Goal: Answer question/provide support

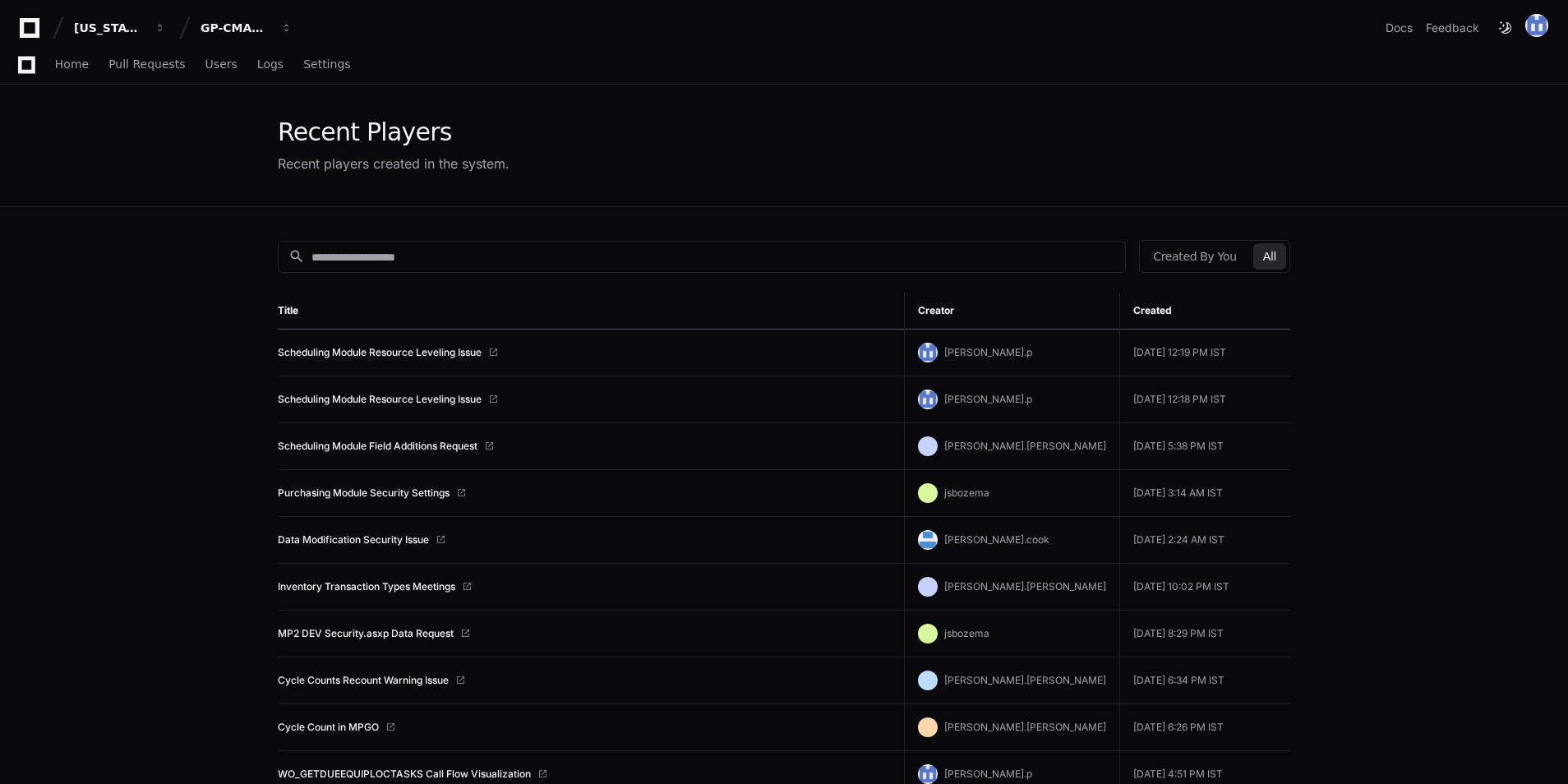
scroll to position [329, 0]
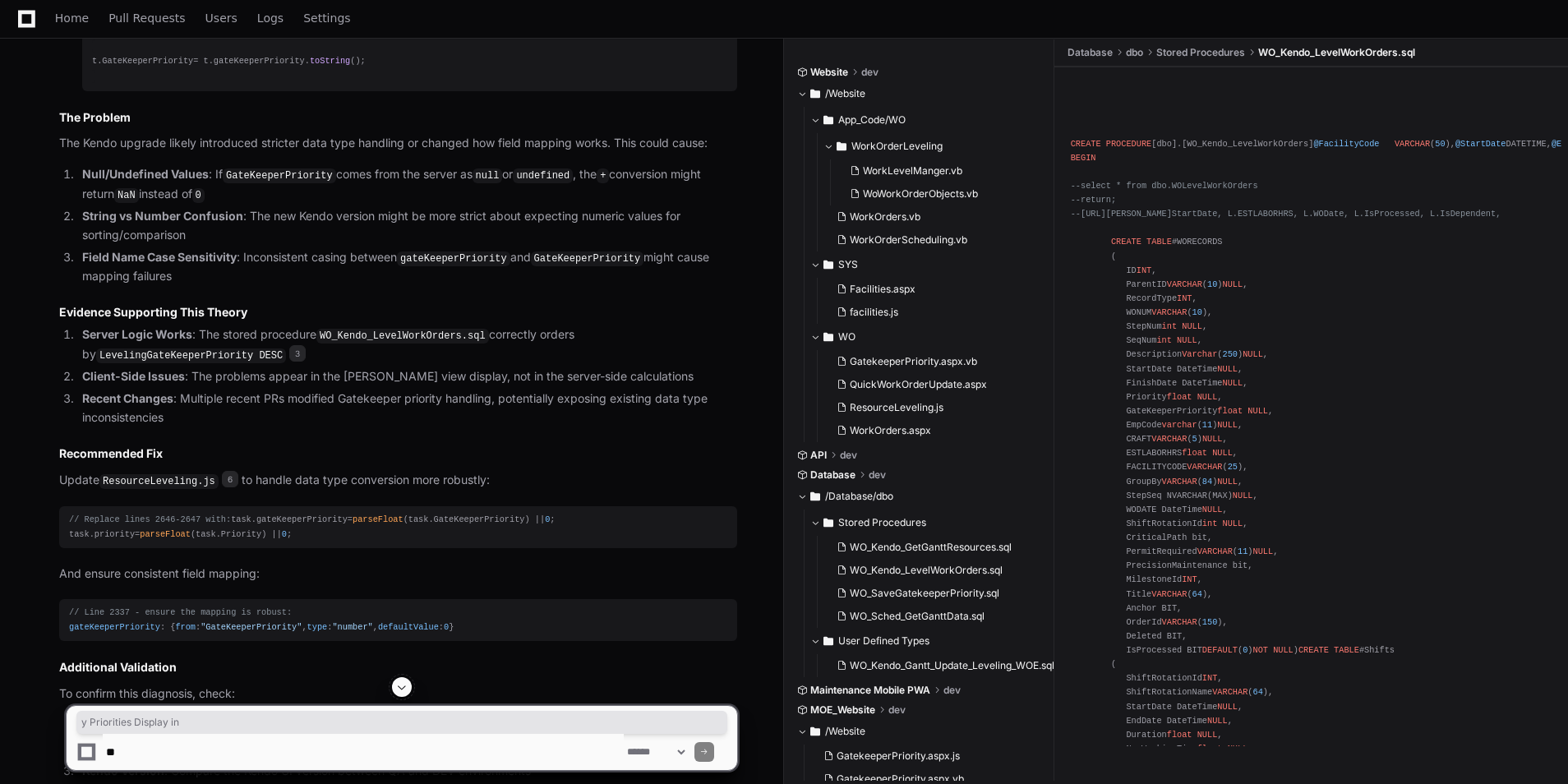
scroll to position [3406, 0]
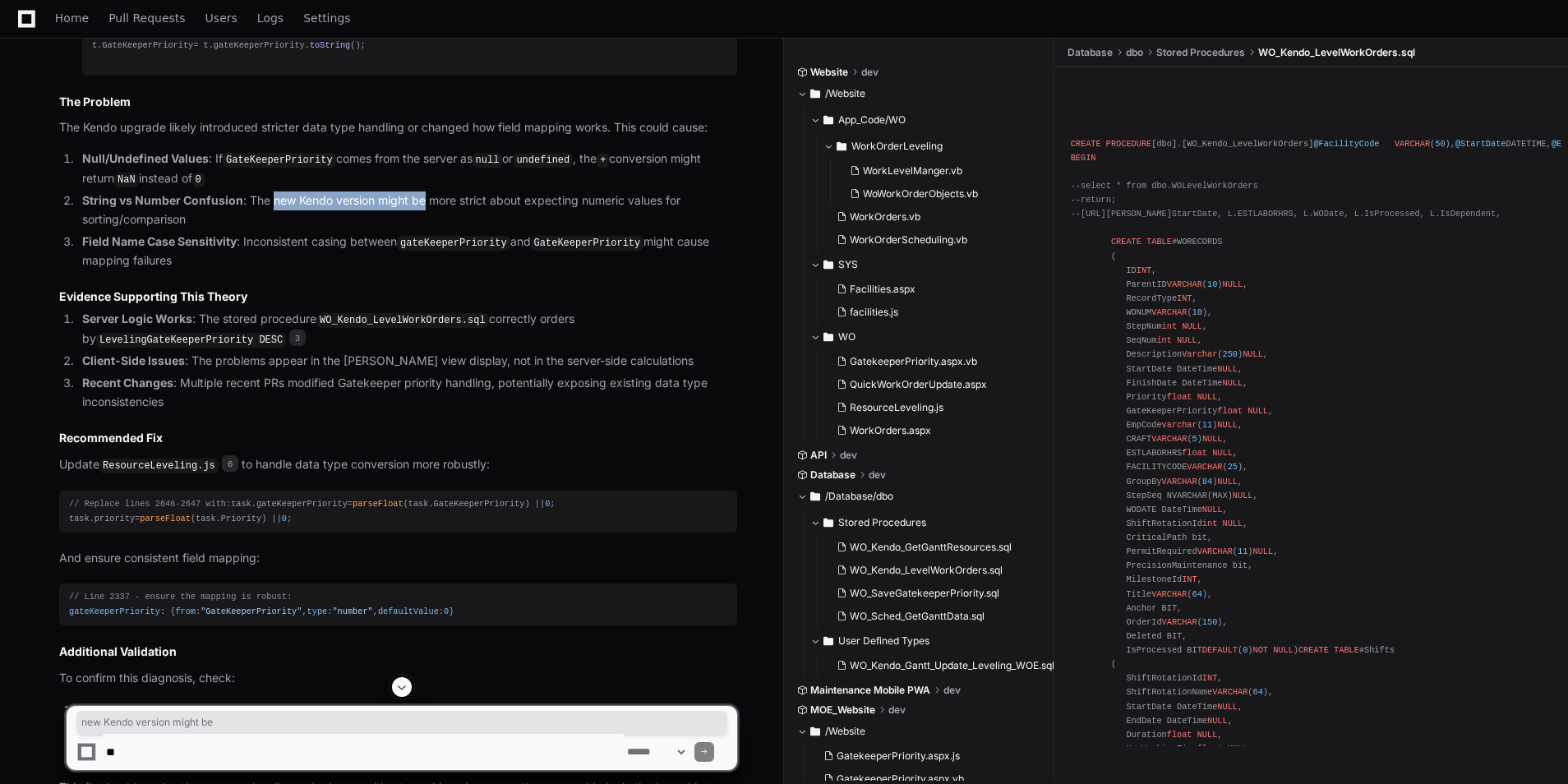
drag, startPoint x: 273, startPoint y: 266, endPoint x: 427, endPoint y: 265, distance: 154.0
click at [427, 229] on li "String vs Number Confusion : The new Kendo version might be more strict about e…" at bounding box center [406, 210] width 660 height 38
drag, startPoint x: 427, startPoint y: 265, endPoint x: 377, endPoint y: 294, distance: 57.8
click at [377, 229] on li "String vs Number Confusion : The new Kendo version might be more strict about e…" at bounding box center [406, 210] width 660 height 38
drag, startPoint x: 439, startPoint y: 268, endPoint x: 455, endPoint y: 268, distance: 16.0
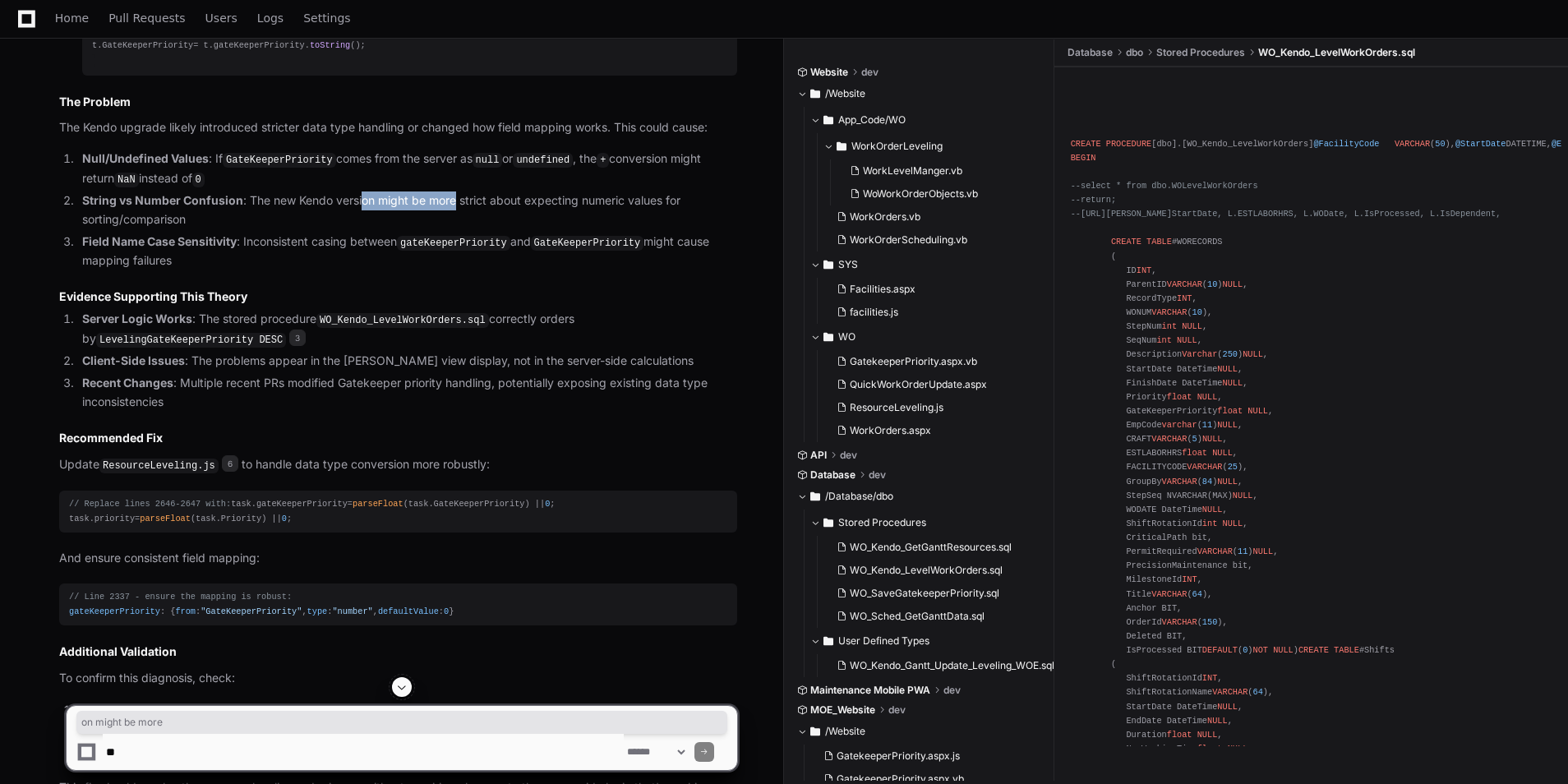
click at [455, 229] on li "String vs Number Confusion : The new Kendo version might be more strict about e…" at bounding box center [406, 210] width 660 height 38
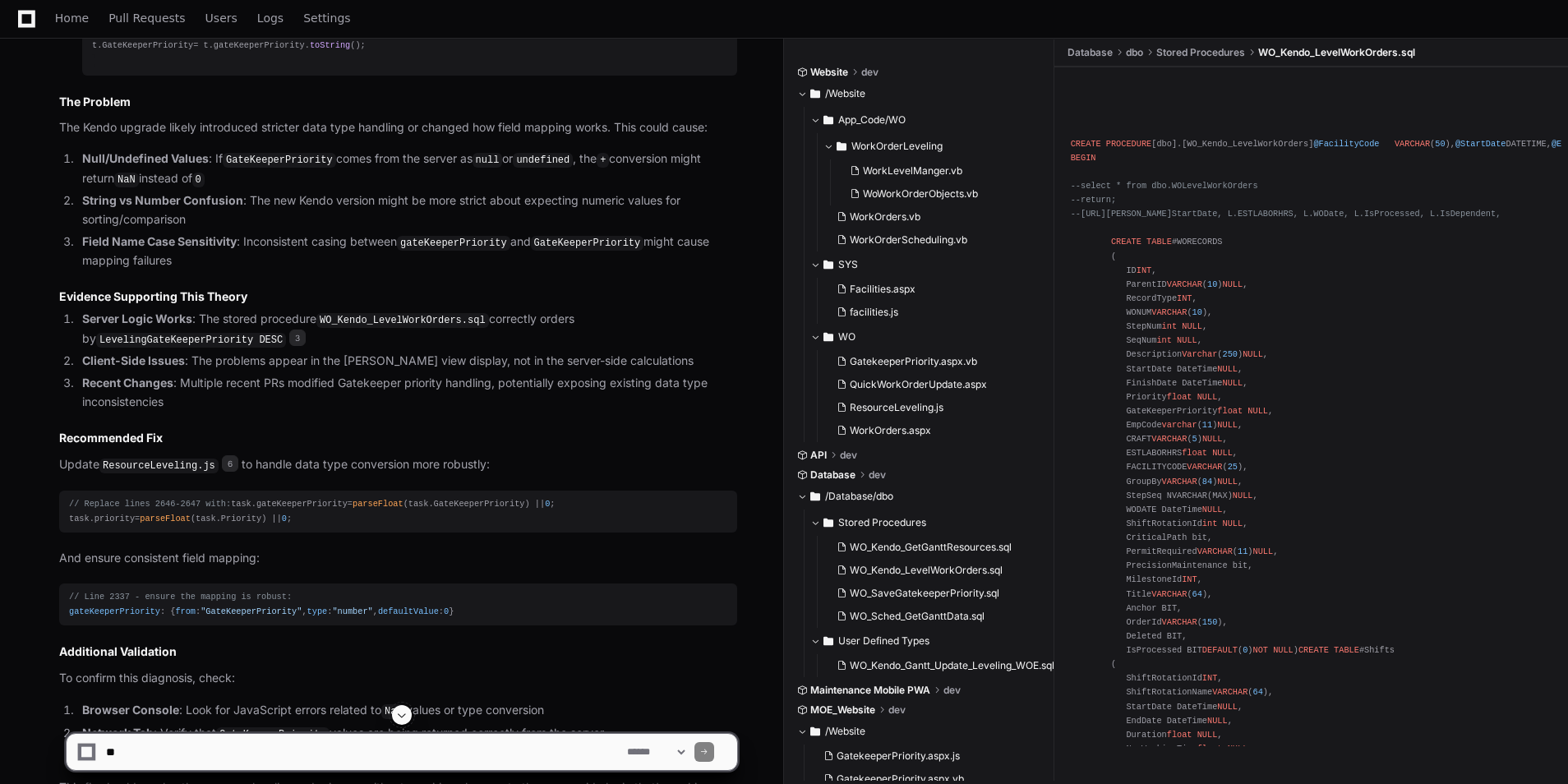
click at [317, 229] on li "String vs Number Confusion : The new Kendo version might be more strict about e…" at bounding box center [406, 210] width 660 height 38
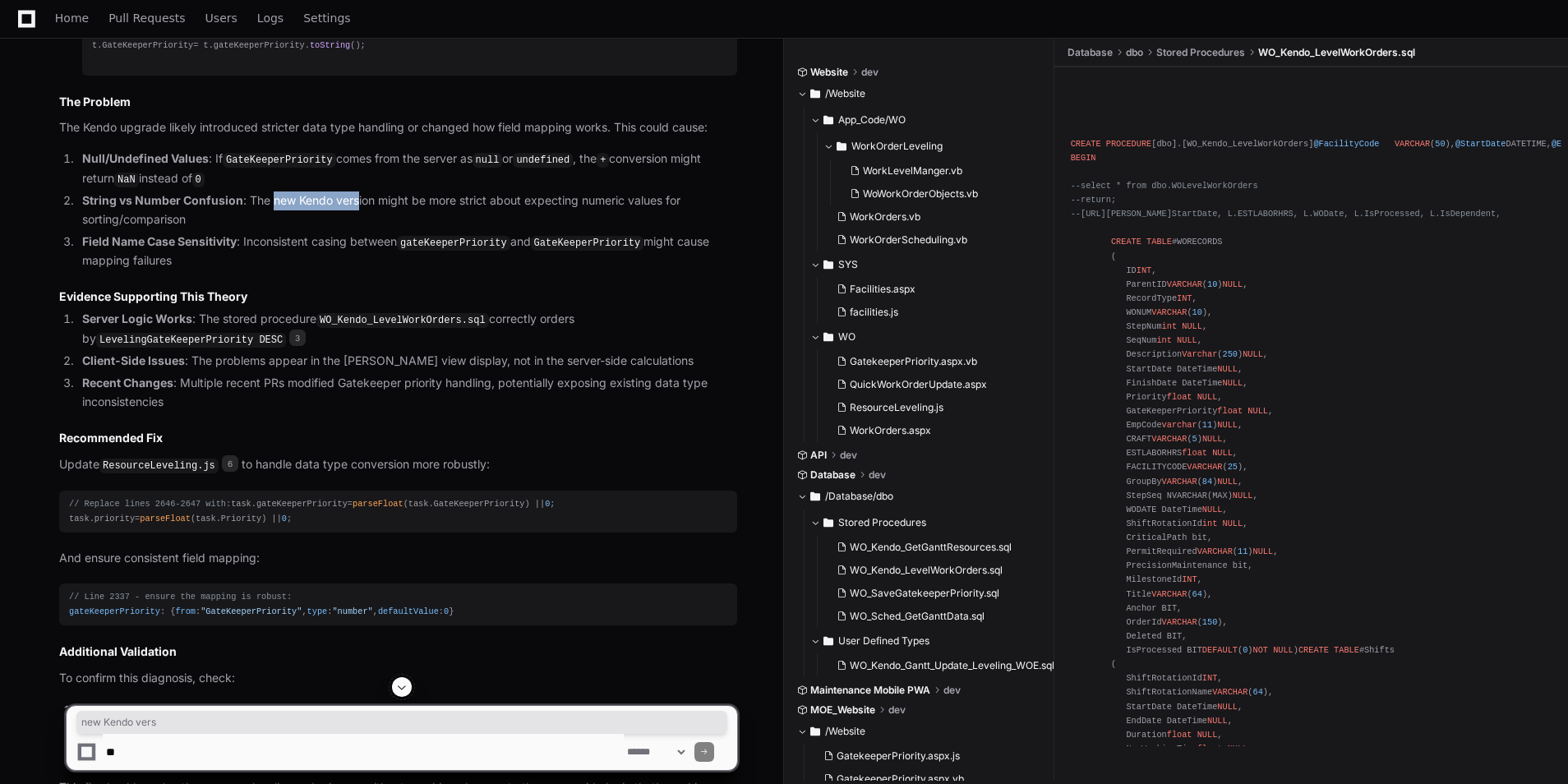
drag, startPoint x: 274, startPoint y: 273, endPoint x: 356, endPoint y: 267, distance: 82.2
click at [356, 229] on li "String vs Number Confusion : The new Kendo version might be more strict about e…" at bounding box center [406, 210] width 660 height 38
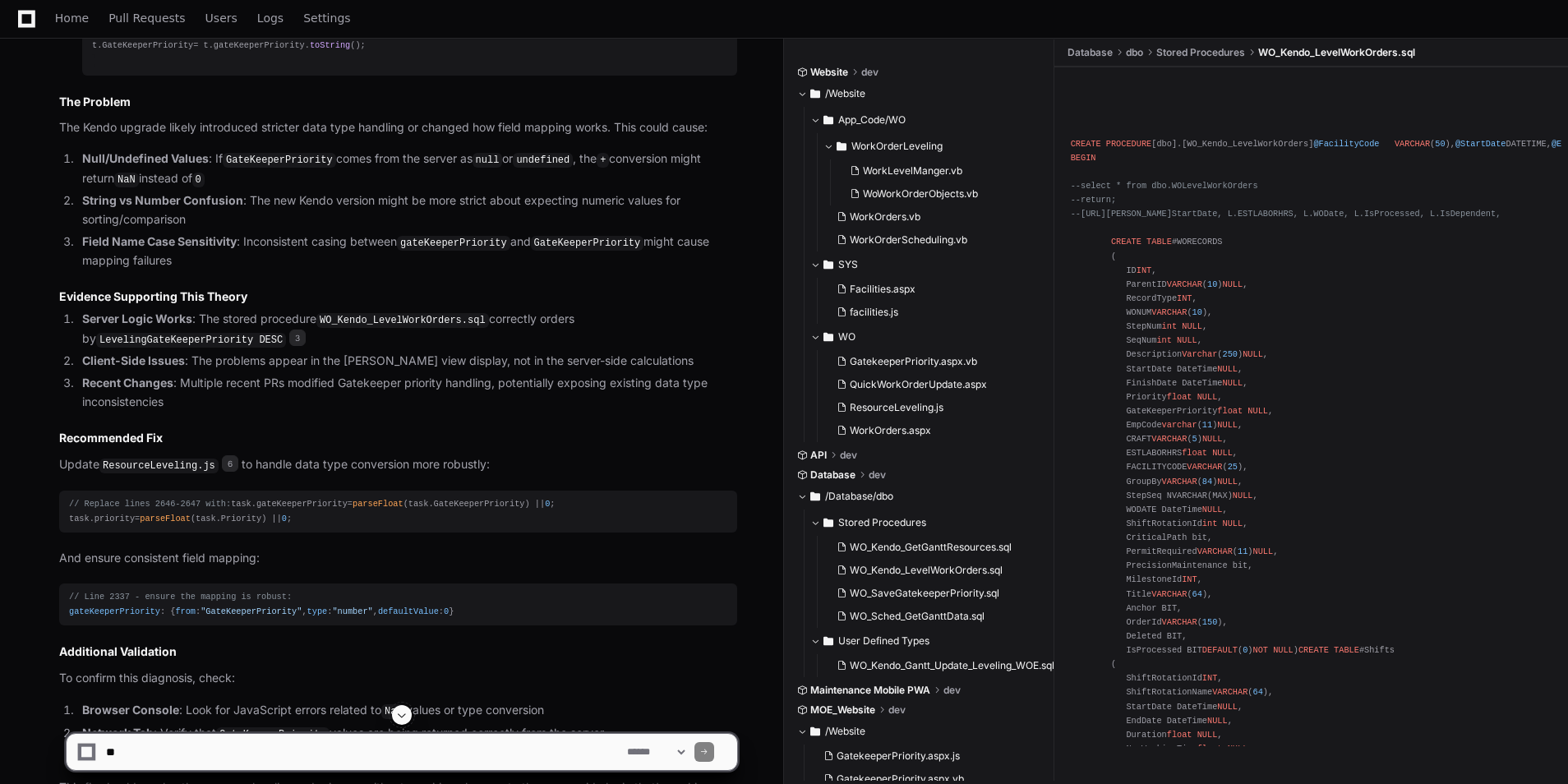
drag, startPoint x: 356, startPoint y: 267, endPoint x: 306, endPoint y: 290, distance: 55.0
click at [306, 229] on li "String vs Number Confusion : The new Kendo version might be more strict about e…" at bounding box center [406, 210] width 660 height 38
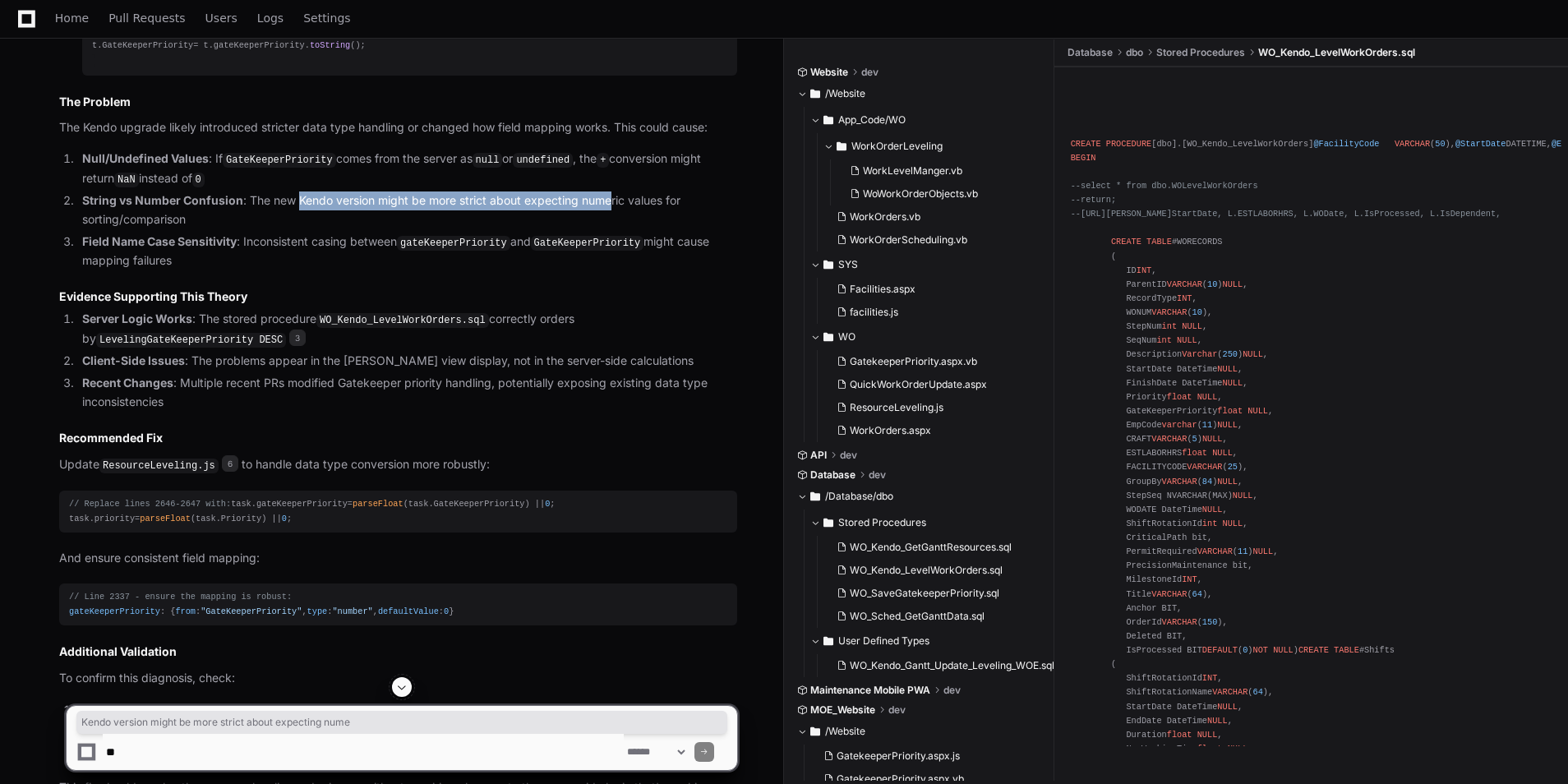
drag, startPoint x: 297, startPoint y: 267, endPoint x: 615, endPoint y: 276, distance: 318.1
click at [615, 229] on li "String vs Number Confusion : The new Kendo version might be more strict about e…" at bounding box center [406, 210] width 660 height 38
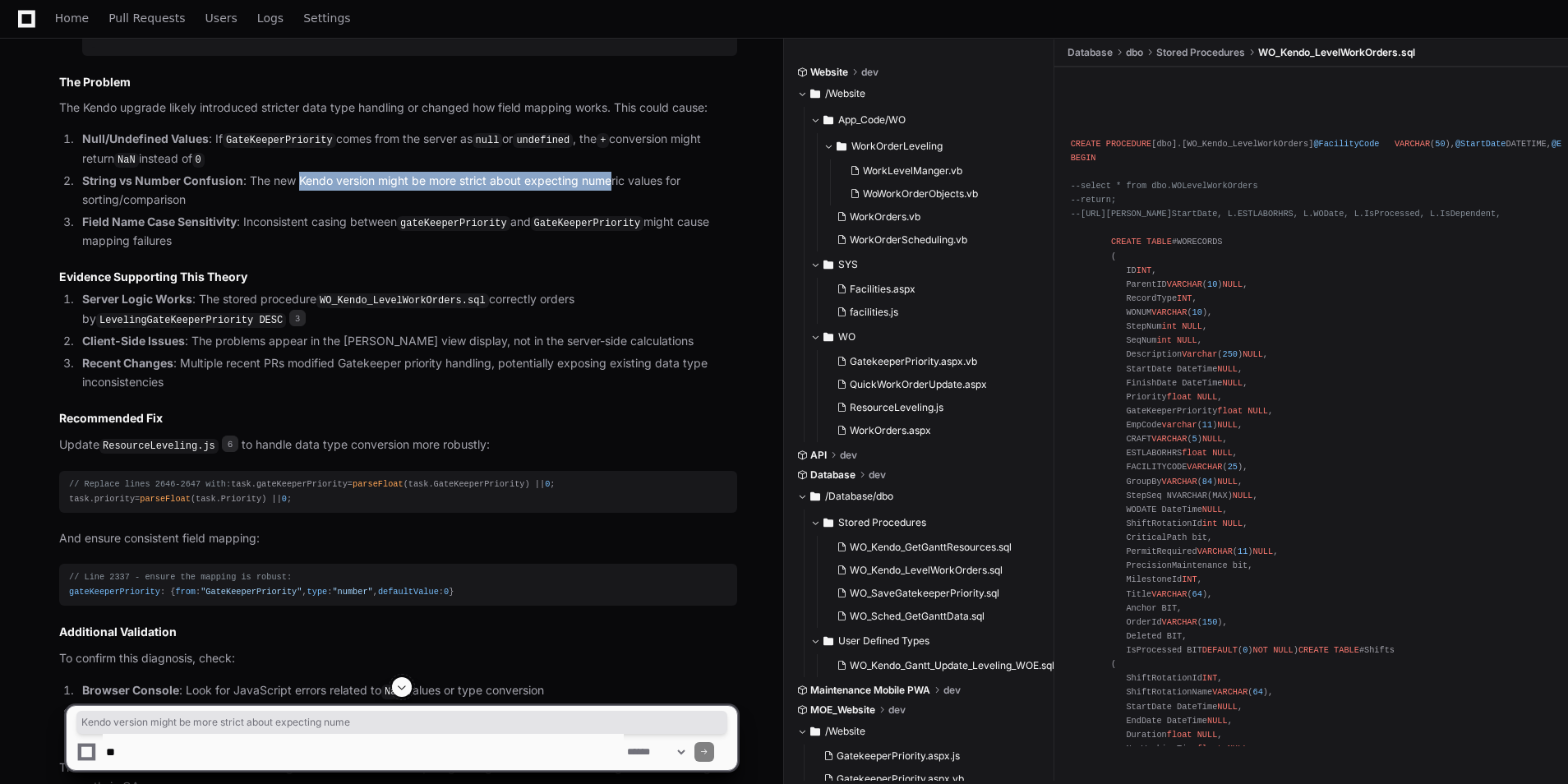
scroll to position [3570, 0]
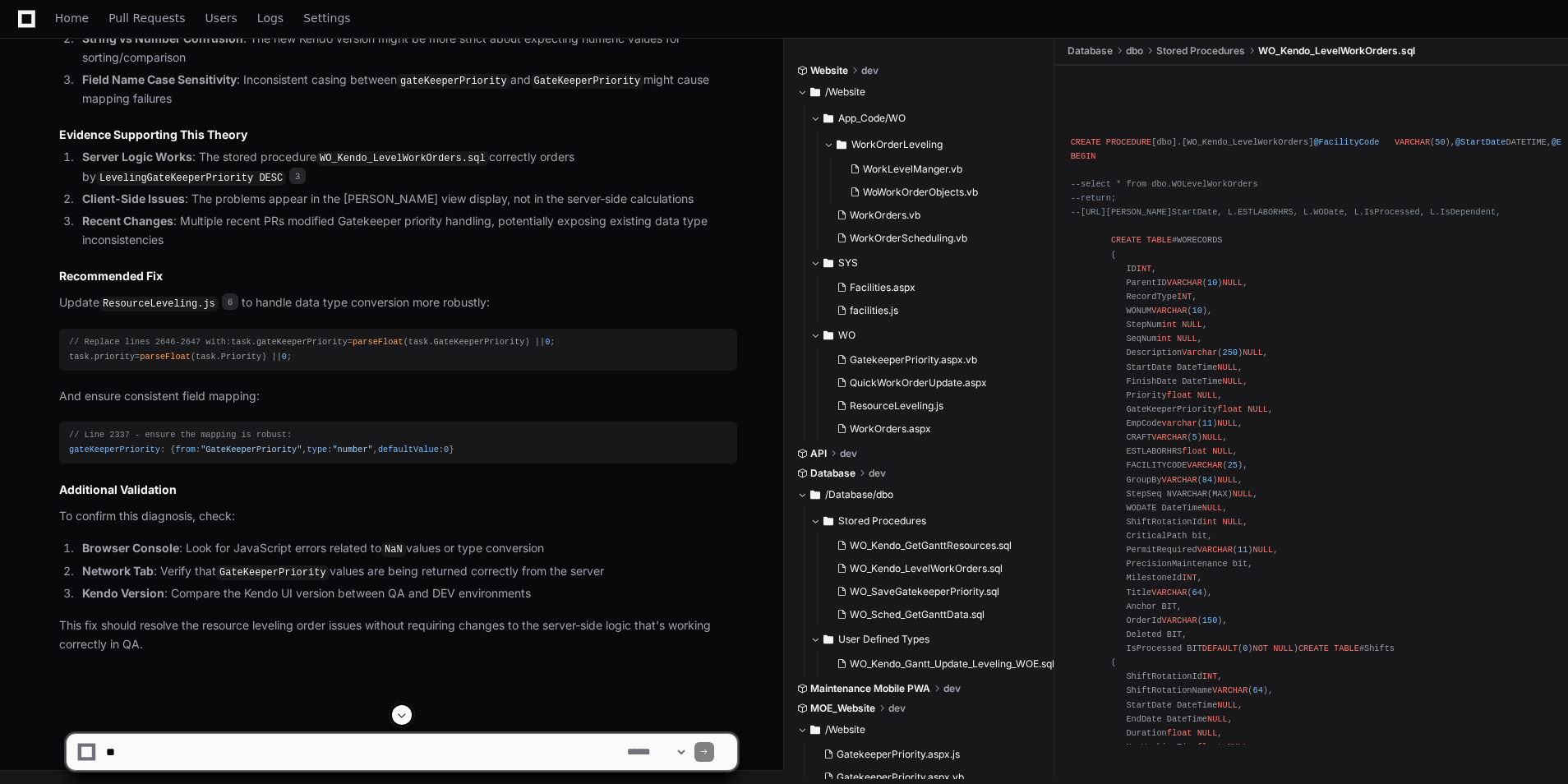
click at [124, 312] on code "ResourceLeveling.js" at bounding box center [158, 303] width 119 height 14
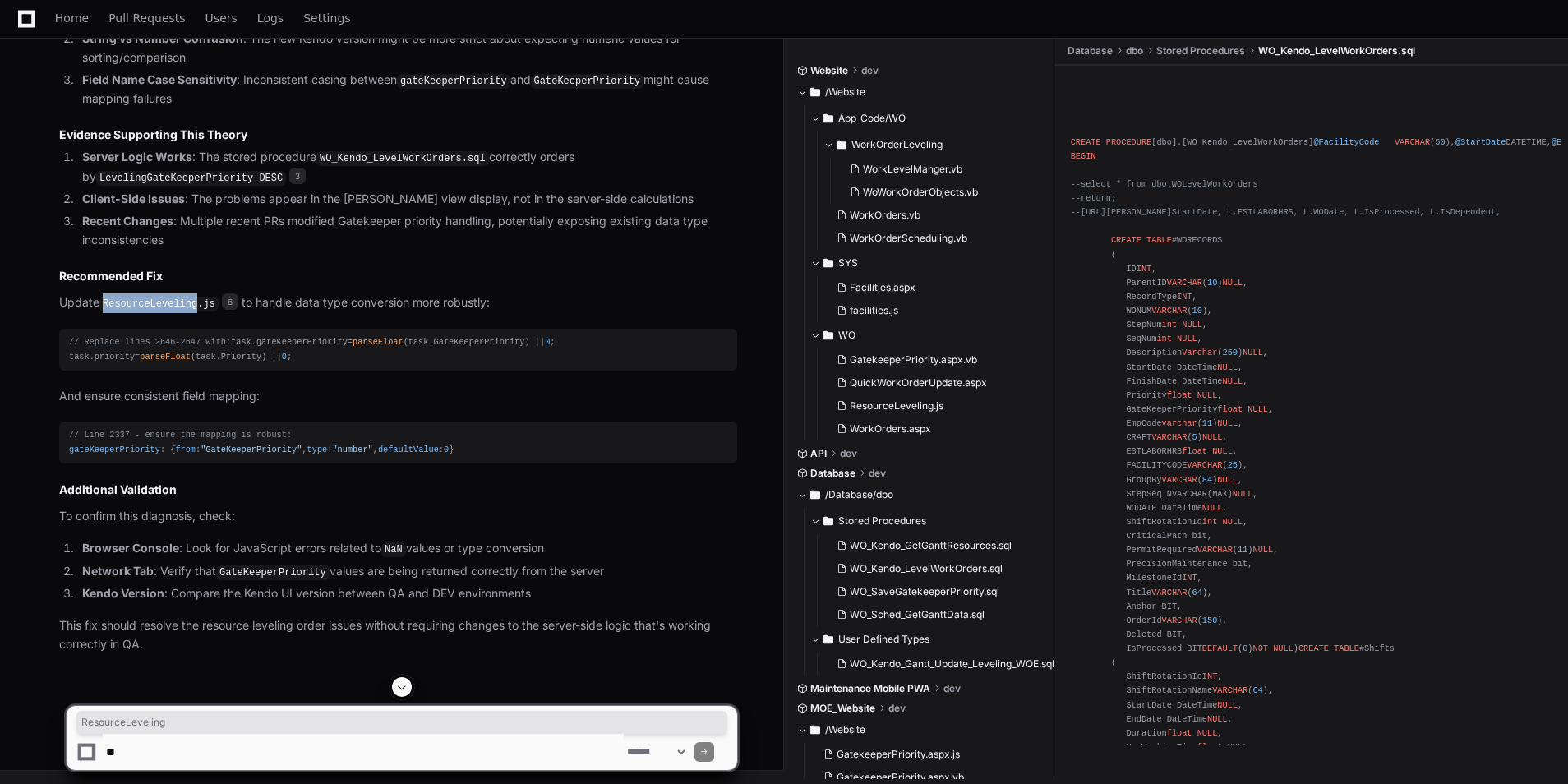
click at [124, 312] on code "ResourceLeveling.js" at bounding box center [158, 303] width 119 height 14
copy code "ResourceLeveling"
click at [257, 347] on span "gateKeeperPriority" at bounding box center [302, 342] width 91 height 10
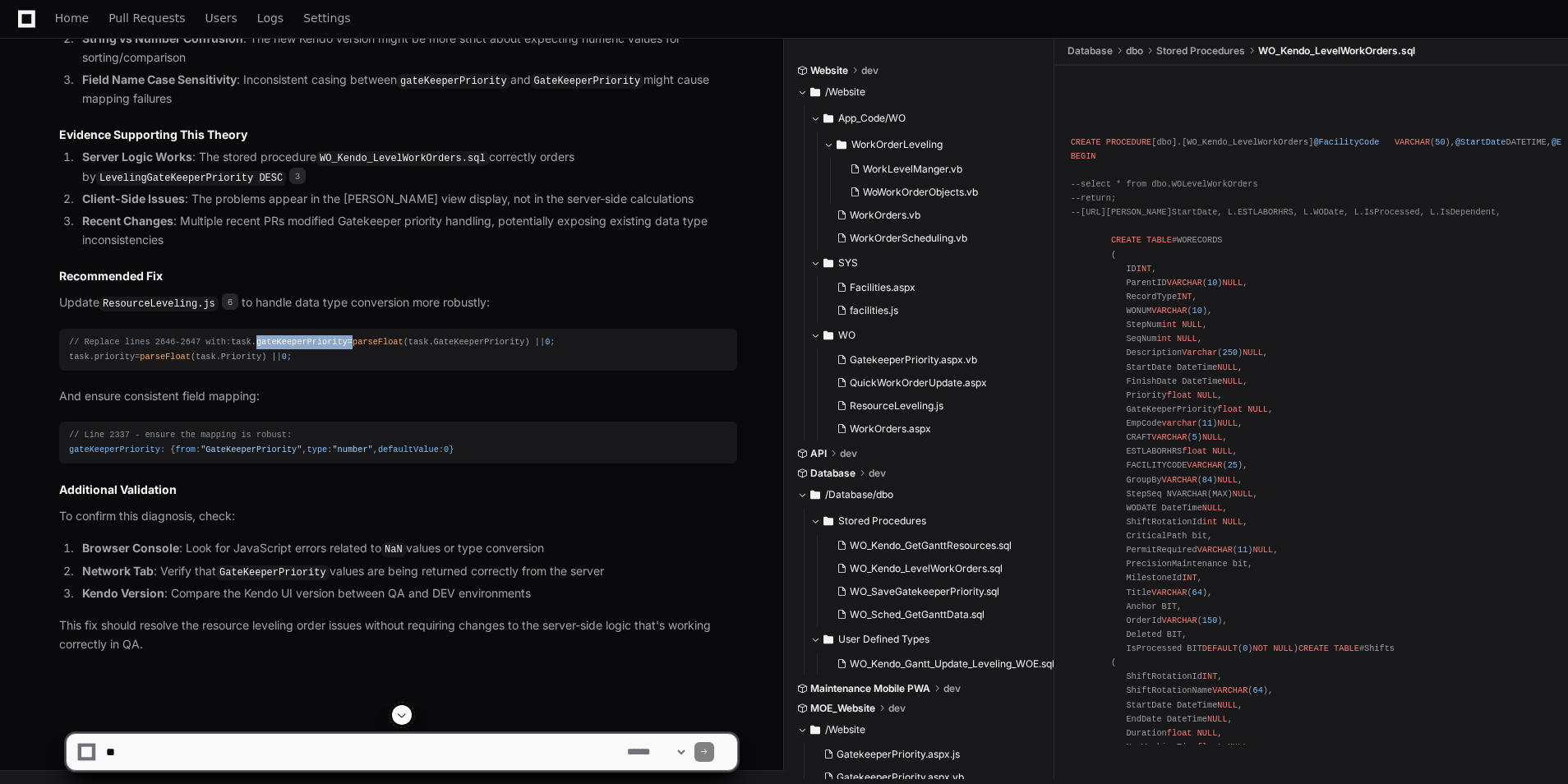
click at [257, 347] on span "gateKeeperPriority" at bounding box center [302, 342] width 91 height 10
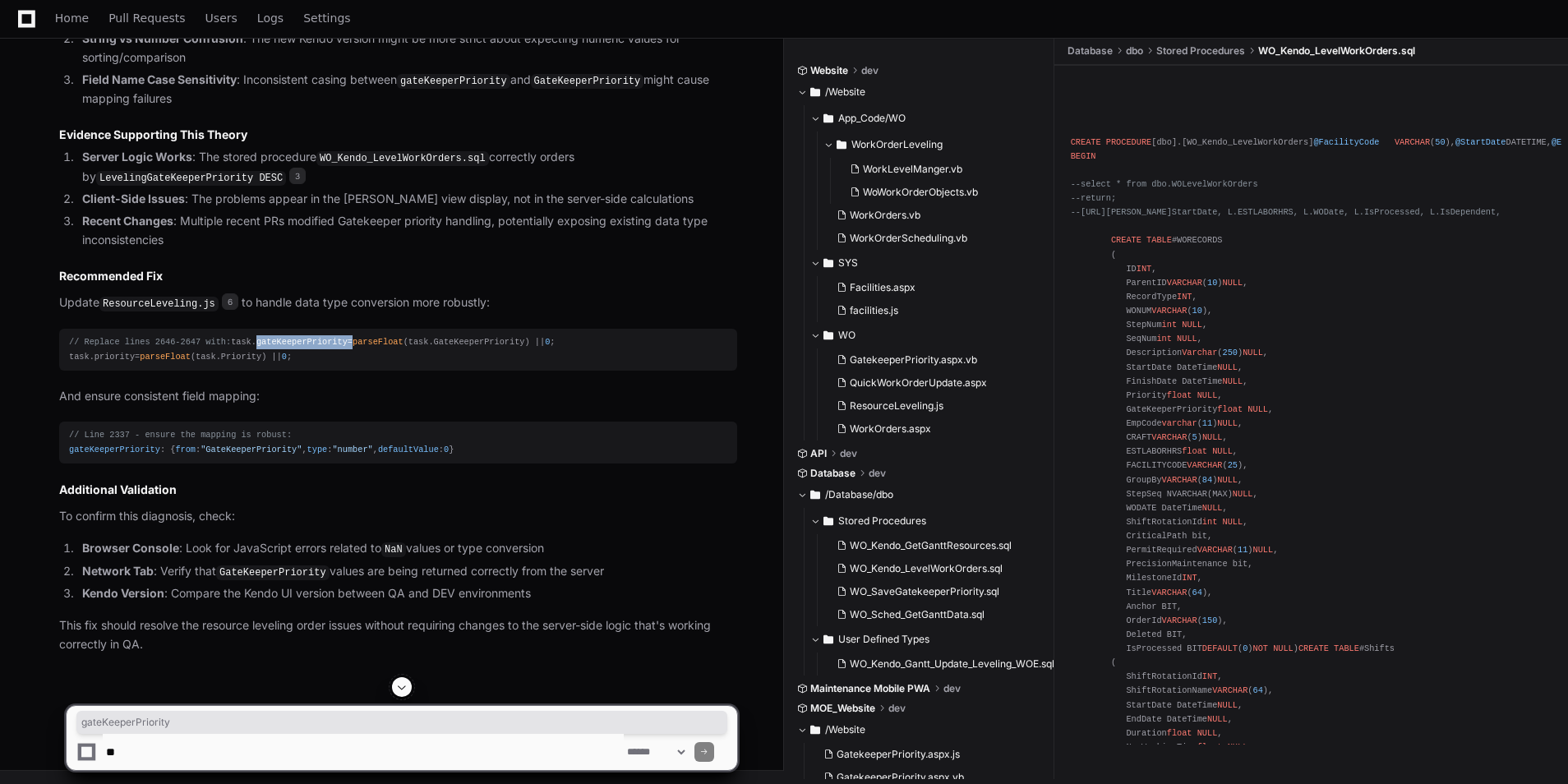
copy div "gateKeeperPriority"
drag, startPoint x: 257, startPoint y: 359, endPoint x: 143, endPoint y: 353, distance: 114.2
click at [143, 353] on div "// Replace lines 2646-2647 with: task. gateKeeperPriority = parseFloat (task. G…" at bounding box center [399, 349] width 659 height 28
drag, startPoint x: 143, startPoint y: 353, endPoint x: 427, endPoint y: 343, distance: 284.2
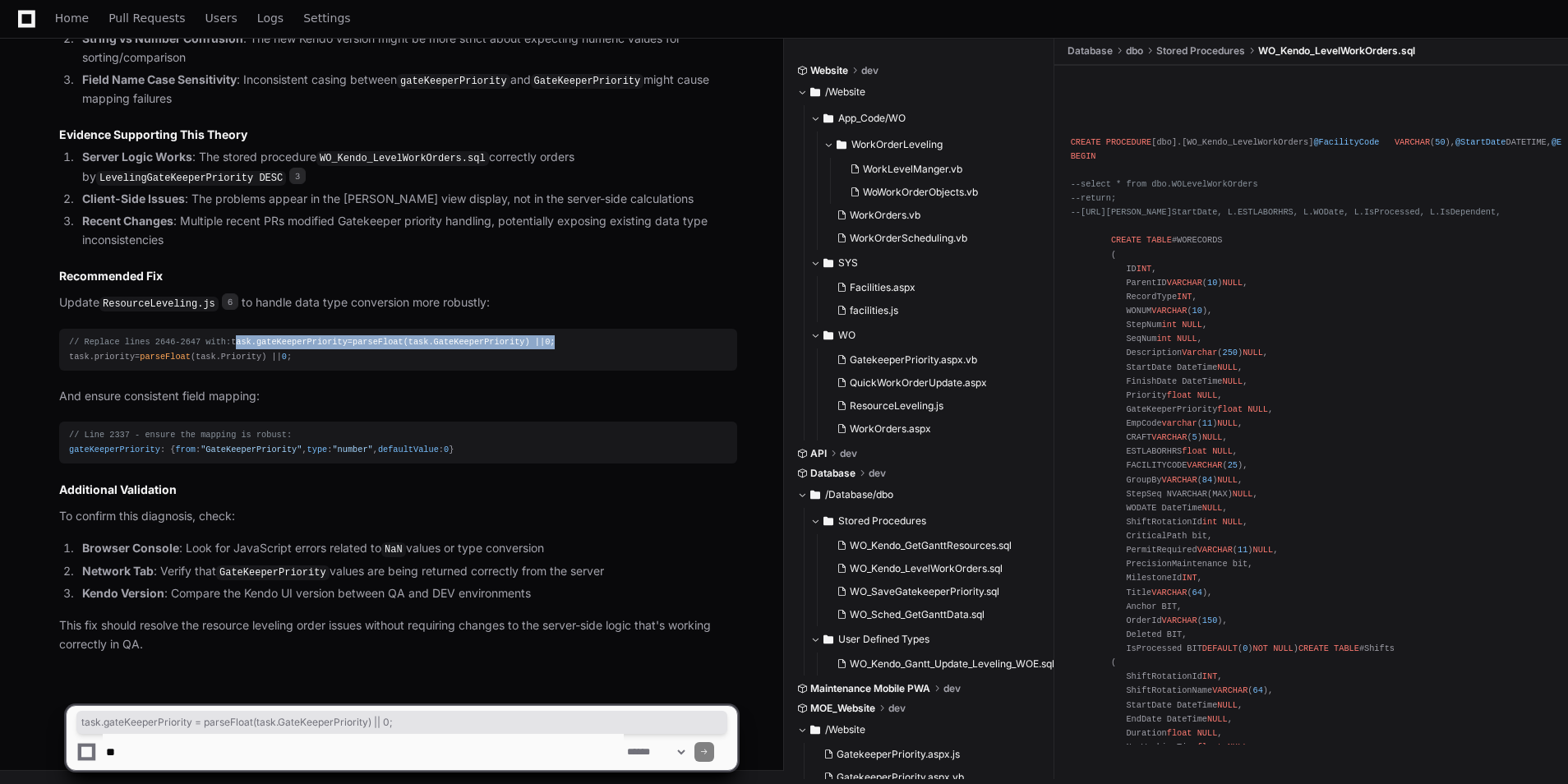
click at [427, 343] on pre "// Replace lines 2646-2647 with: task. gateKeeperPriority = parseFloat (task. G…" at bounding box center [398, 349] width 678 height 41
drag, startPoint x: 427, startPoint y: 343, endPoint x: 375, endPoint y: 401, distance: 77.9
click at [375, 401] on p "And ensure consistent field mapping:" at bounding box center [398, 396] width 678 height 19
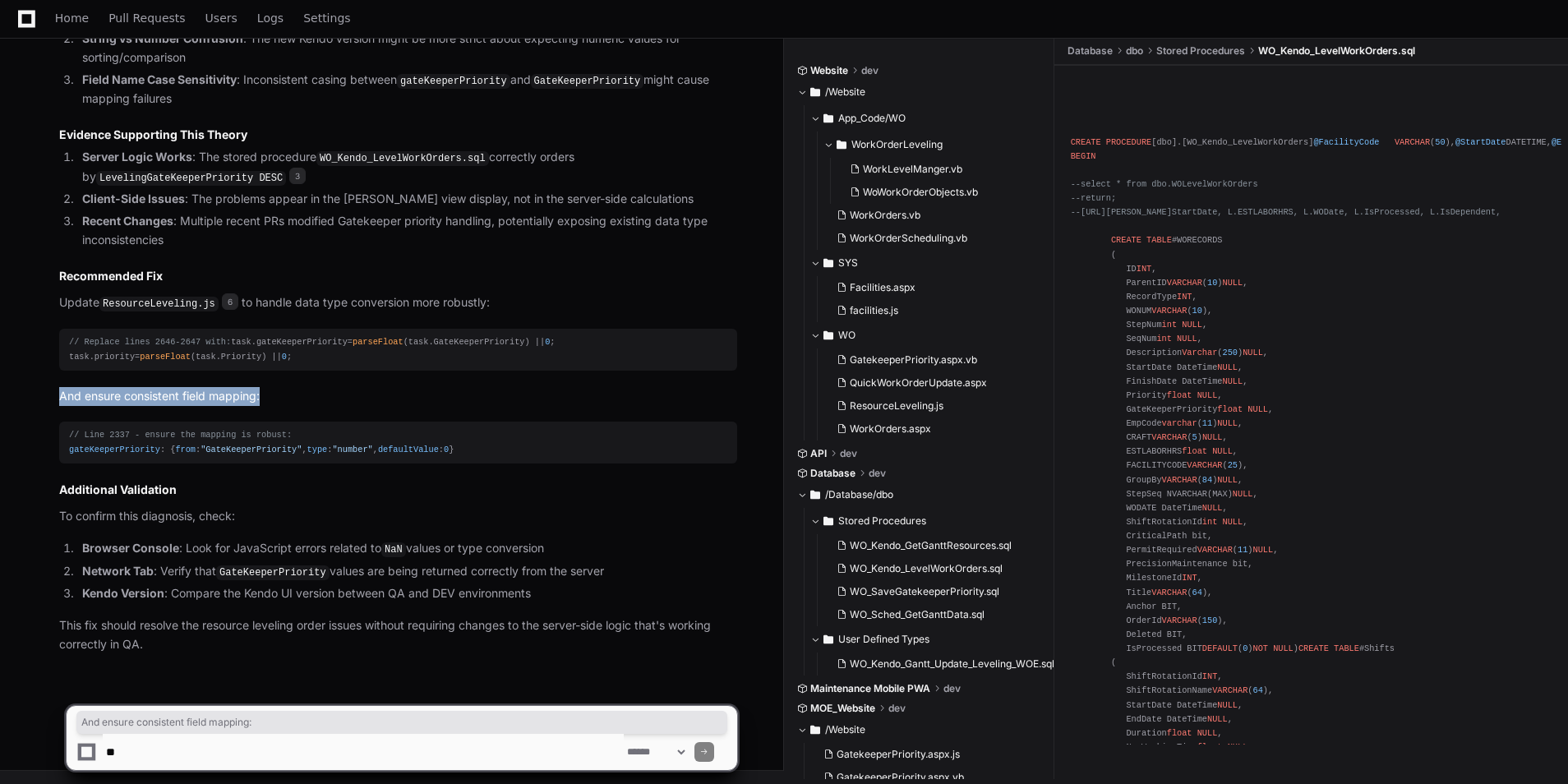
drag, startPoint x: 358, startPoint y: 402, endPoint x: 51, endPoint y: 377, distance: 308.0
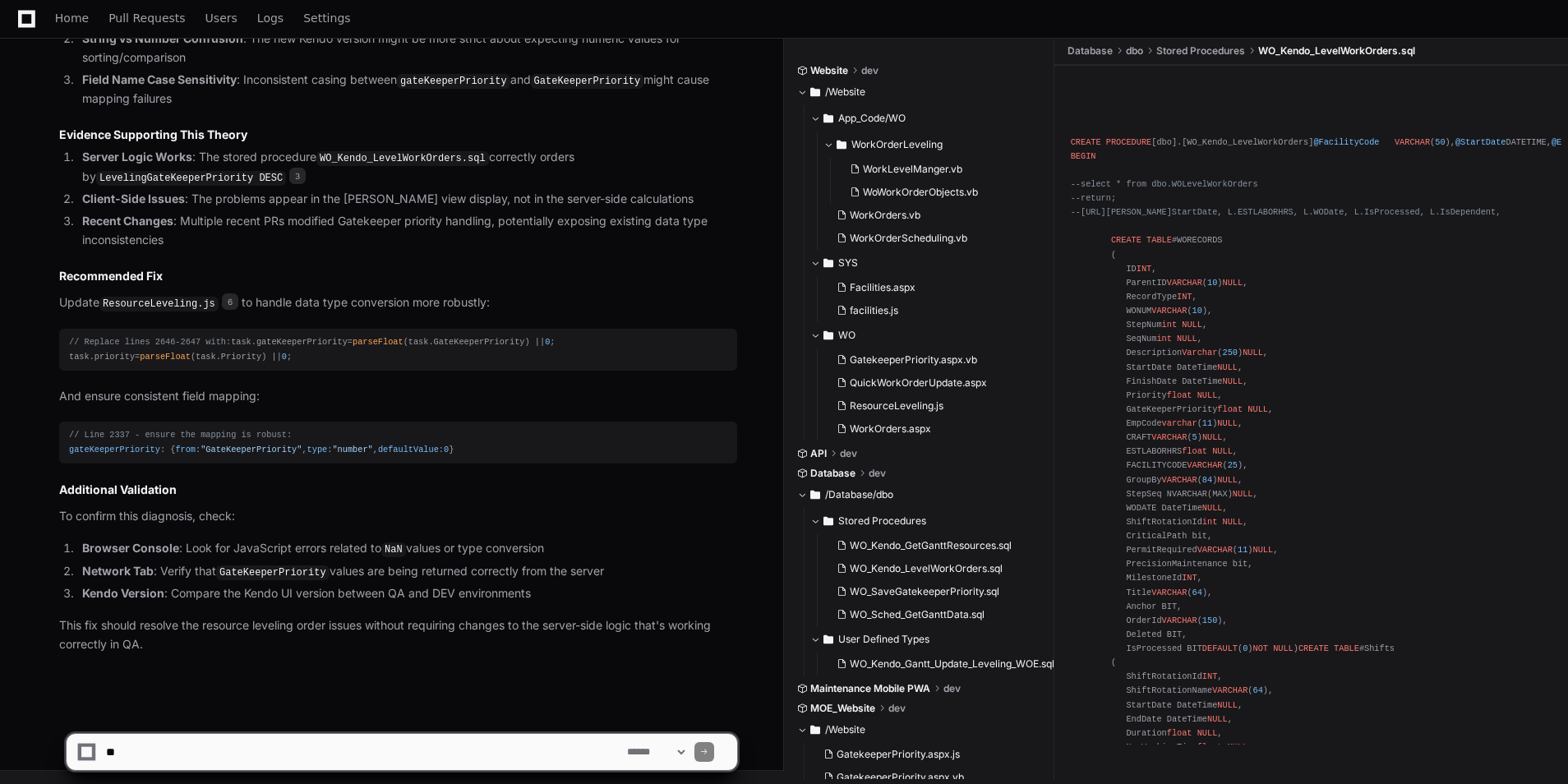
drag, startPoint x: 51, startPoint y: 377, endPoint x: 29, endPoint y: 294, distance: 85.9
click at [565, 502] on article "Based on this additional context about the Kendo upgrade, I've identified the l…" at bounding box center [398, 29] width 678 height 1249
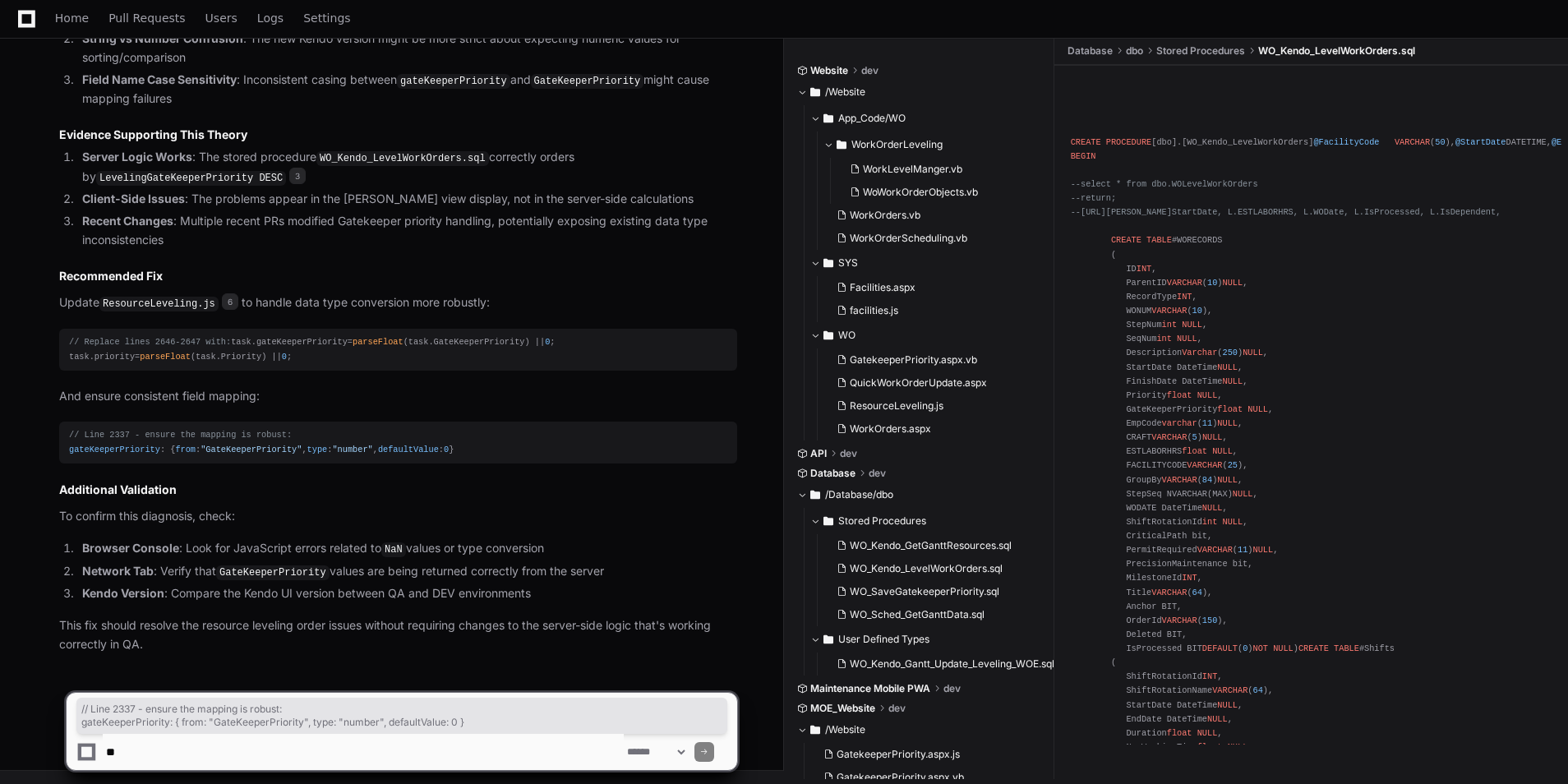
drag, startPoint x: 457, startPoint y: 446, endPoint x: 63, endPoint y: 439, distance: 394.1
click at [63, 439] on pre "// Line 2337 - ensure the mapping is robust: gateKeeperPriority : { from : "Gat…" at bounding box center [398, 442] width 678 height 41
copy div "// Line 2337 - ensure the mapping is robust: gateKeeperPriority : { from : "Gat…"
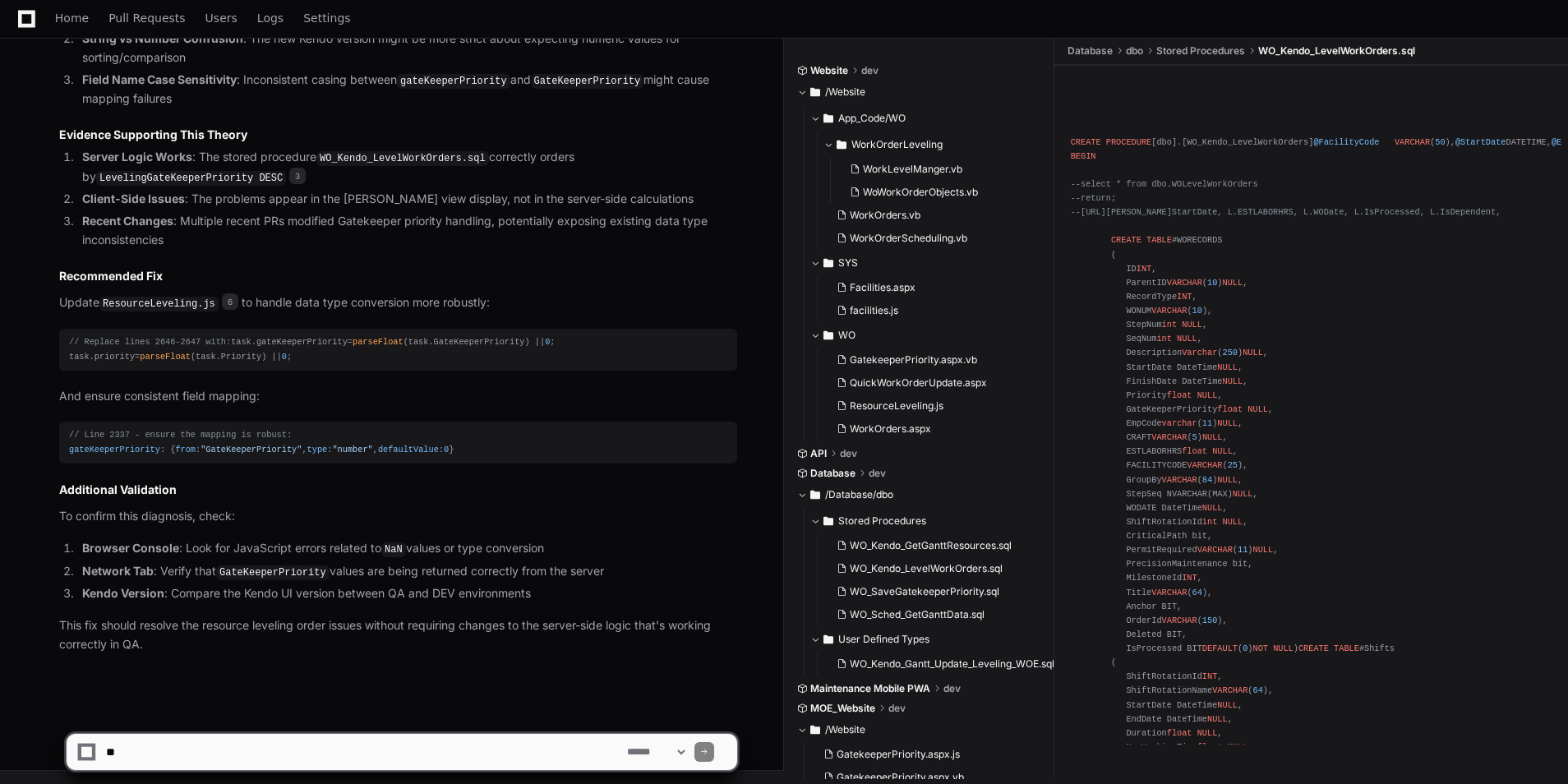
click at [500, 546] on li "Browser Console : Look for JavaScript errors related to NaN values or type conv…" at bounding box center [406, 549] width 660 height 19
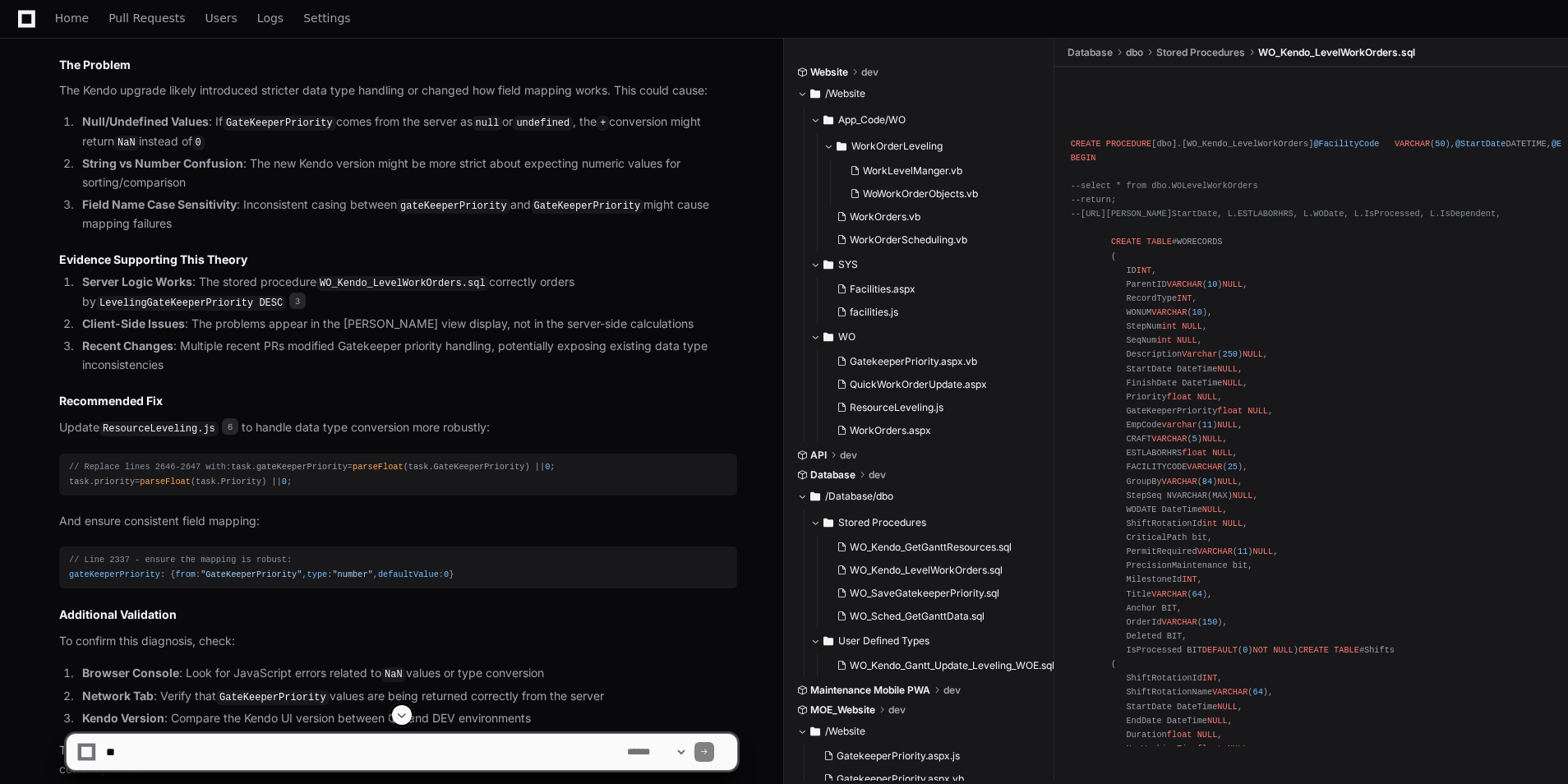
scroll to position [3563, 0]
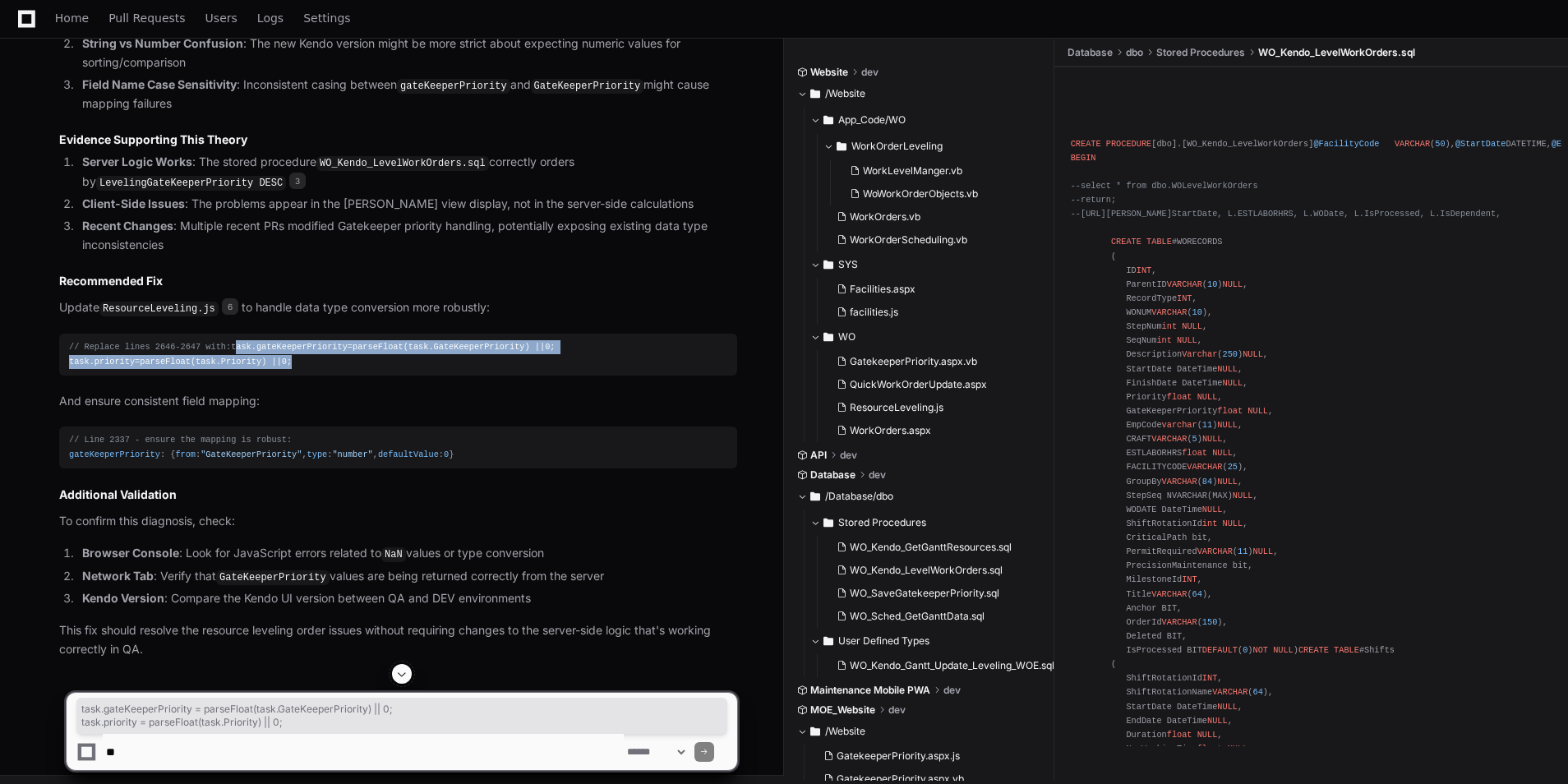
drag, startPoint x: 293, startPoint y: 439, endPoint x: 68, endPoint y: 423, distance: 225.6
click at [68, 375] on pre "// Replace lines 2646-2647 with: task. gateKeeperPriority = parseFloat (task. G…" at bounding box center [398, 354] width 678 height 41
copy div "task. gateKeeperPriority = parseFloat (task. GateKeeperPriority ) || 0 ; task. …"
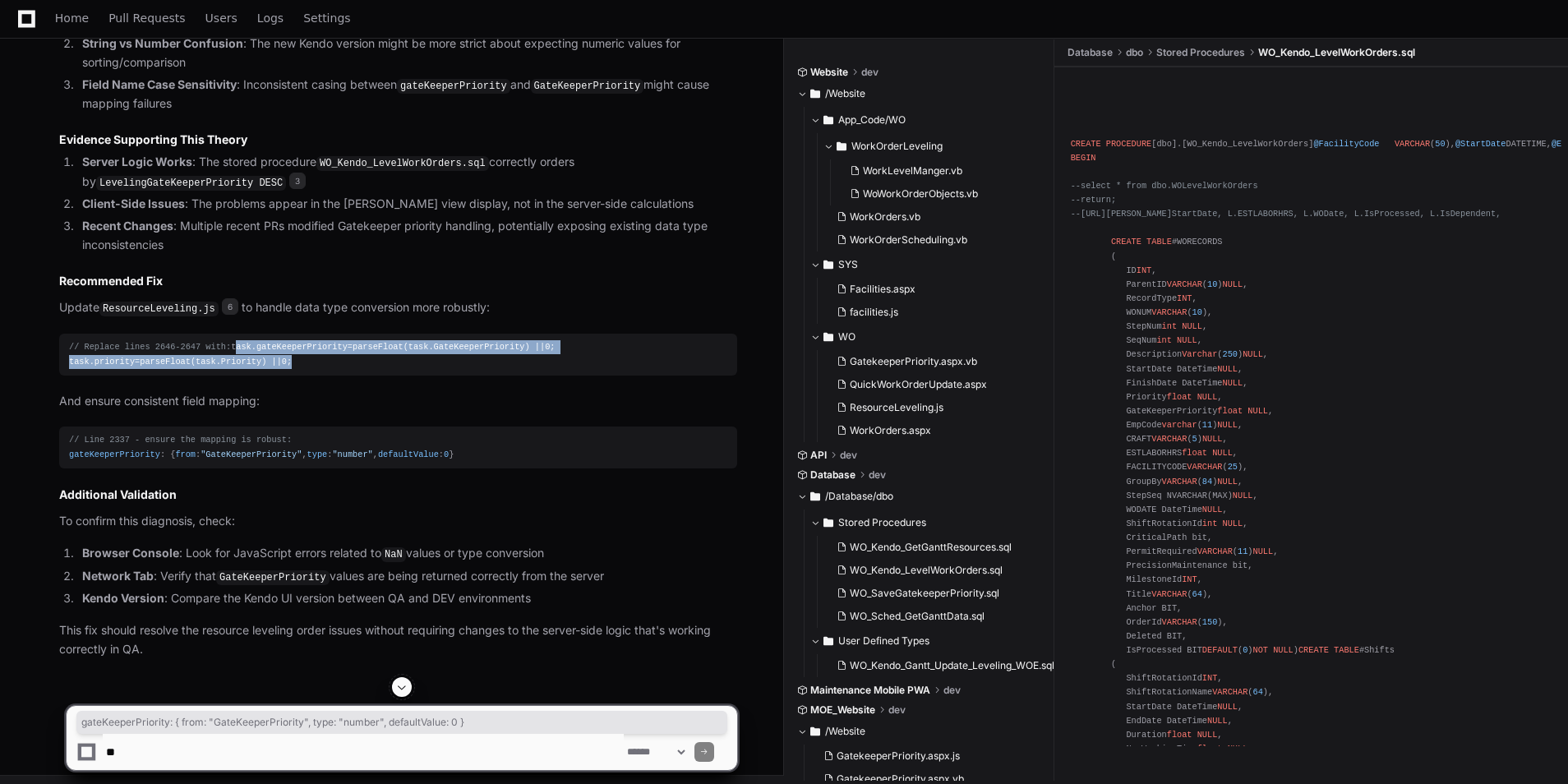
drag, startPoint x: 458, startPoint y: 538, endPoint x: 66, endPoint y: 533, distance: 392.0
click at [66, 467] on pre "// Line 2337 - ensure the mapping is robust: gateKeeperPriority : { from : "Gat…" at bounding box center [398, 447] width 678 height 41
copy div "gateKeeperPriority : { from : "GateKeeperPriority" , type : "number" , defaultV…"
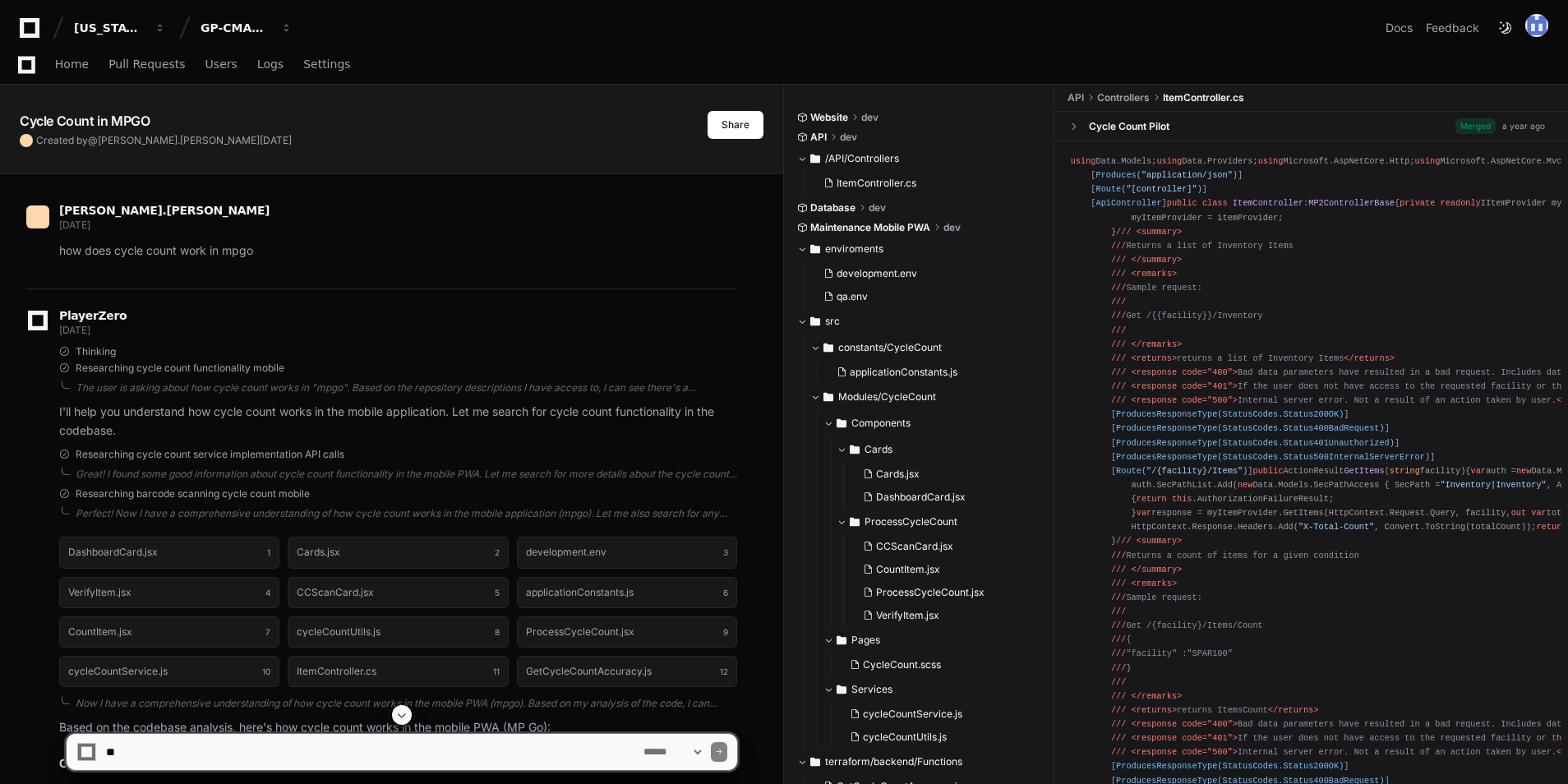
scroll to position [822, 0]
